Goal: Transaction & Acquisition: Book appointment/travel/reservation

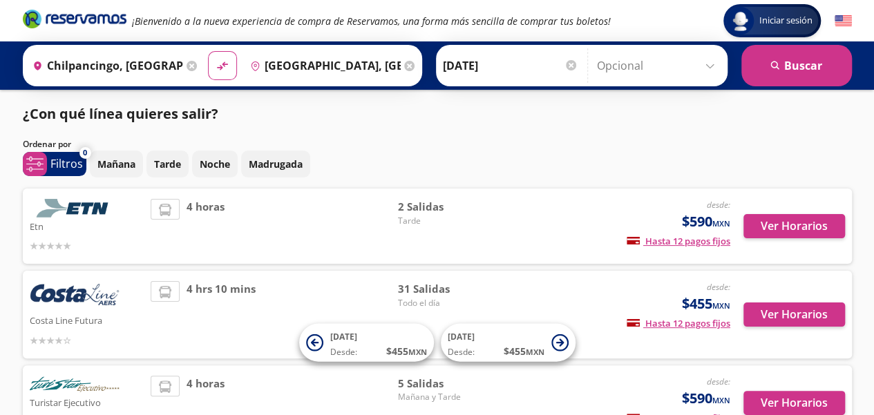
scroll to position [69, 0]
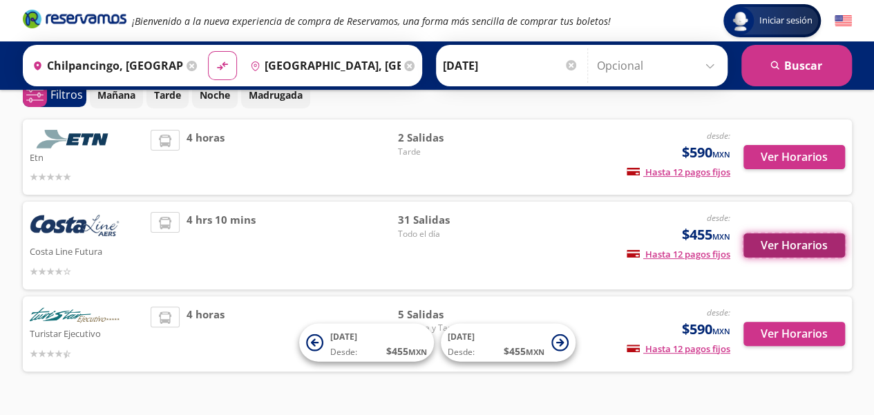
click at [785, 247] on button "Ver Horarios" at bounding box center [794, 245] width 102 height 24
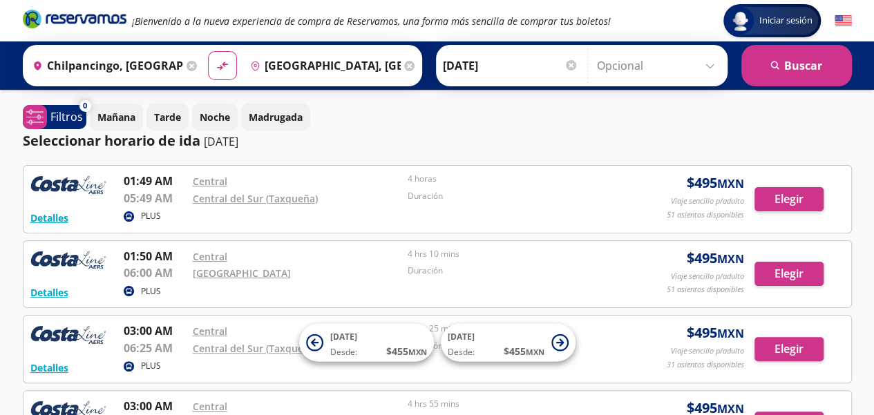
scroll to position [69, 0]
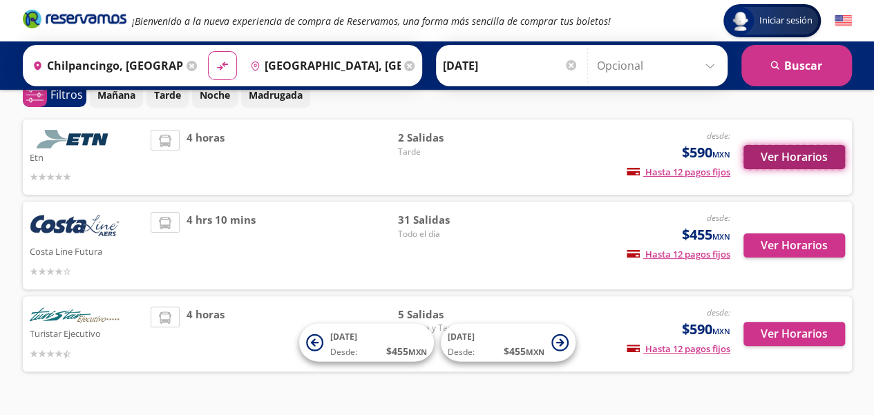
click at [799, 160] on button "Ver Horarios" at bounding box center [794, 157] width 102 height 24
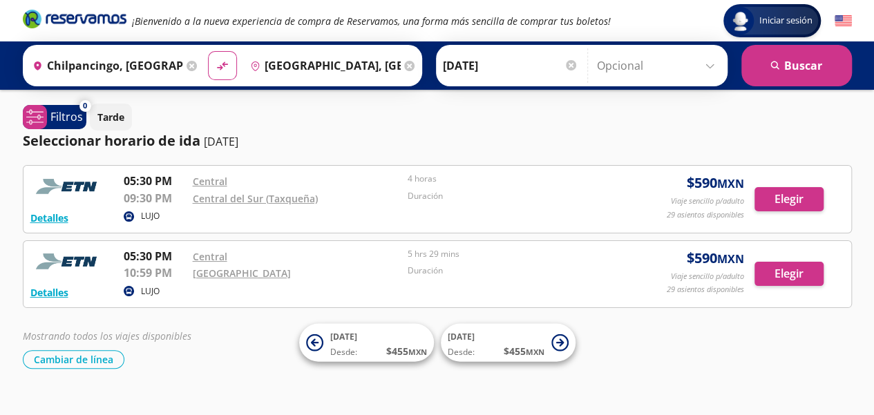
scroll to position [69, 0]
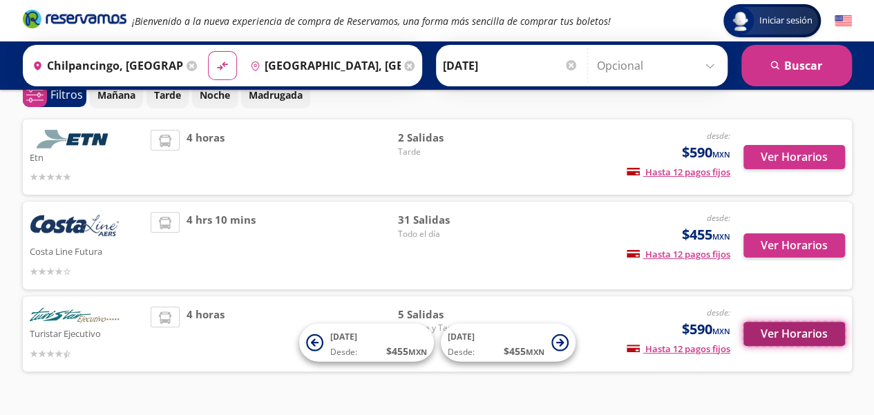
click at [782, 336] on button "Ver Horarios" at bounding box center [794, 334] width 102 height 24
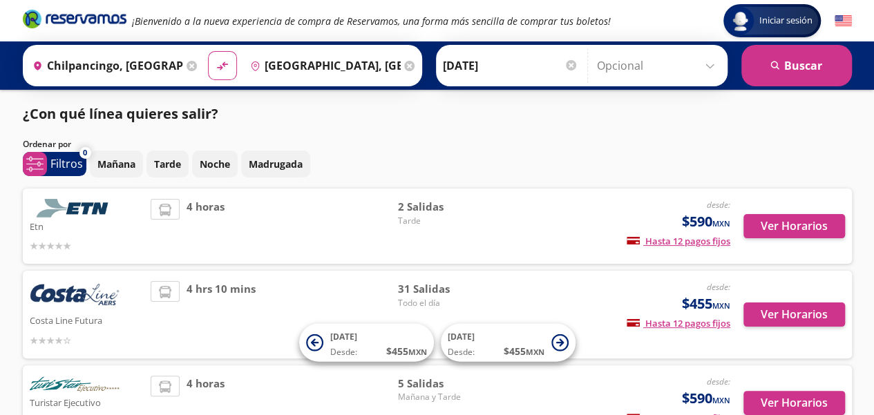
scroll to position [69, 0]
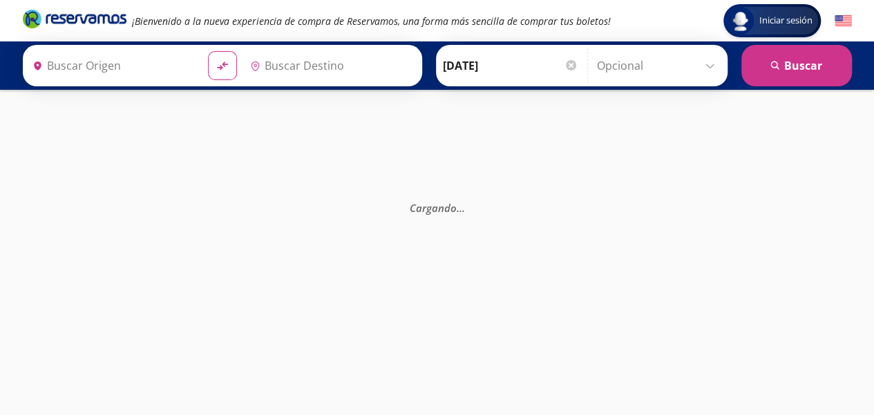
type input "[GEOGRAPHIC_DATA], [GEOGRAPHIC_DATA]"
type input "Chilpancingo, [GEOGRAPHIC_DATA]"
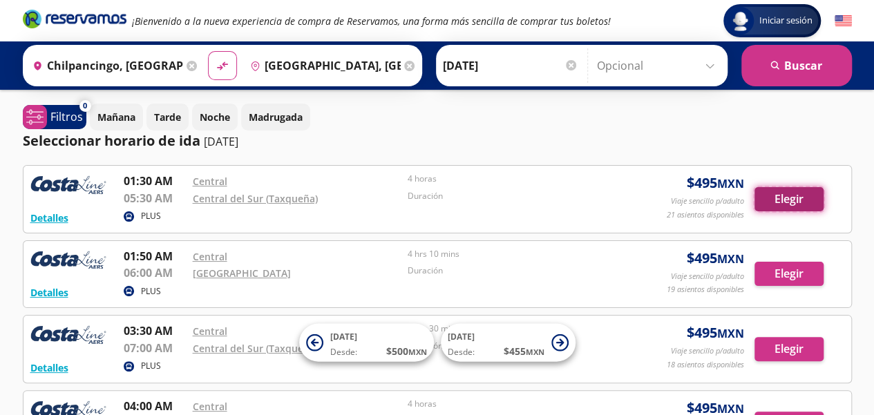
click at [776, 195] on button "Elegir" at bounding box center [788, 199] width 69 height 24
